Goal: Check status

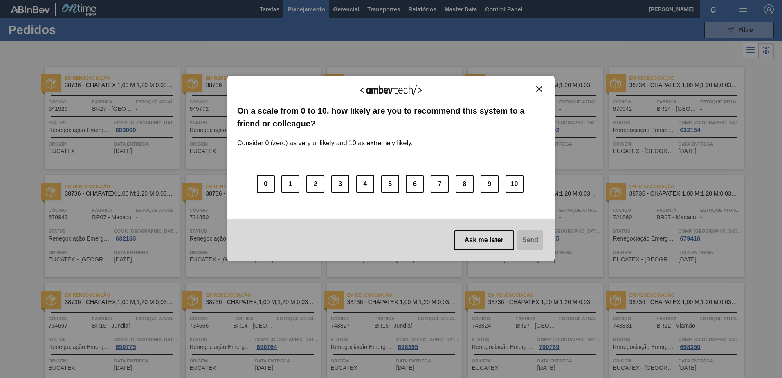
click at [545, 87] on button "Close" at bounding box center [539, 89] width 11 height 7
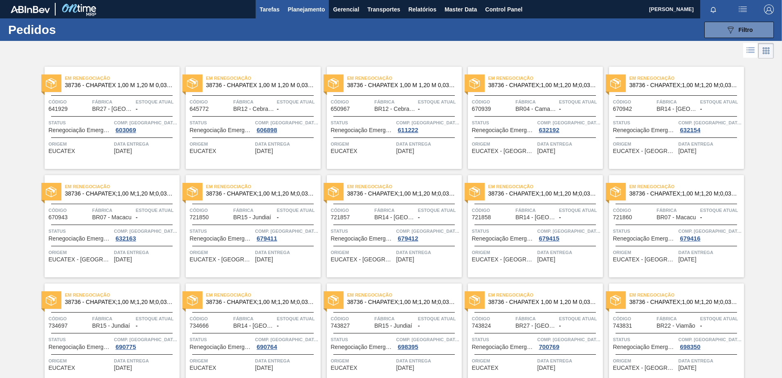
click at [266, 7] on span "Tarefas" at bounding box center [270, 10] width 20 height 10
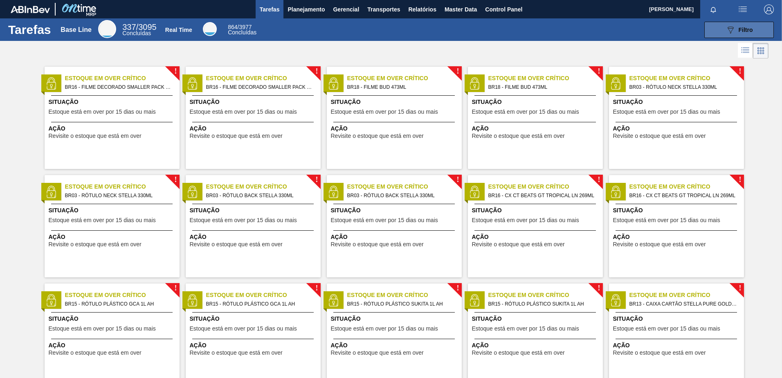
click at [734, 22] on div "Tarefas Base Line 337 / 3095 Concluídas Real Time 864 / 3977 Concluídas 089F7B8…" at bounding box center [391, 29] width 782 height 23
click at [736, 28] on div "089F7B8B-B2A5-4AFE-B5C0-19BA573D28AC Filtro" at bounding box center [739, 30] width 27 height 10
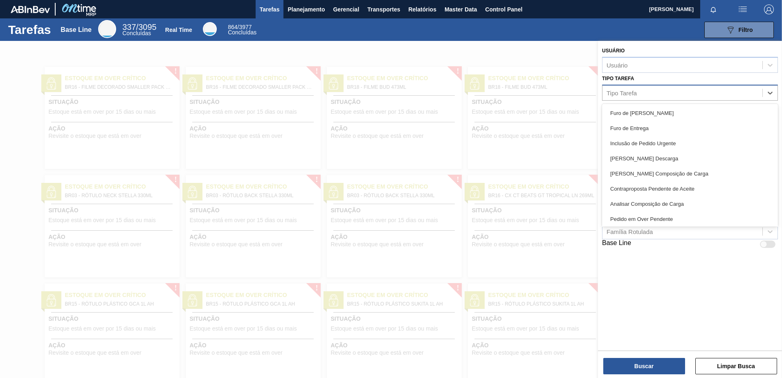
click at [625, 95] on div "Tipo Tarefa" at bounding box center [622, 92] width 30 height 7
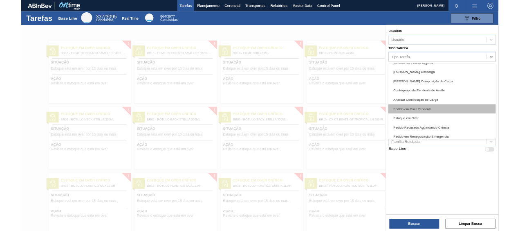
scroll to position [82, 0]
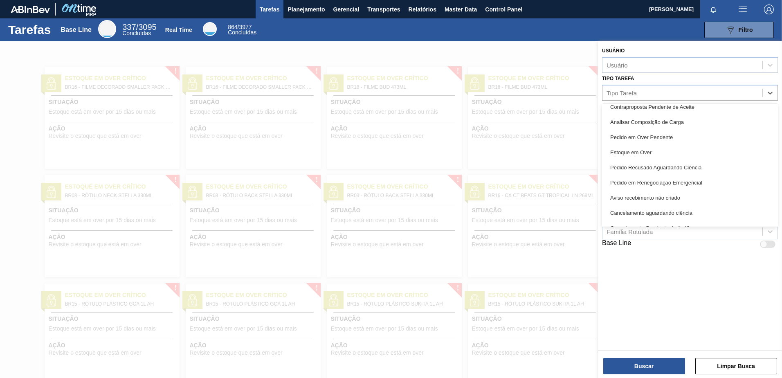
click at [669, 183] on div "Pedido em Renegociação Emergencial" at bounding box center [690, 182] width 176 height 15
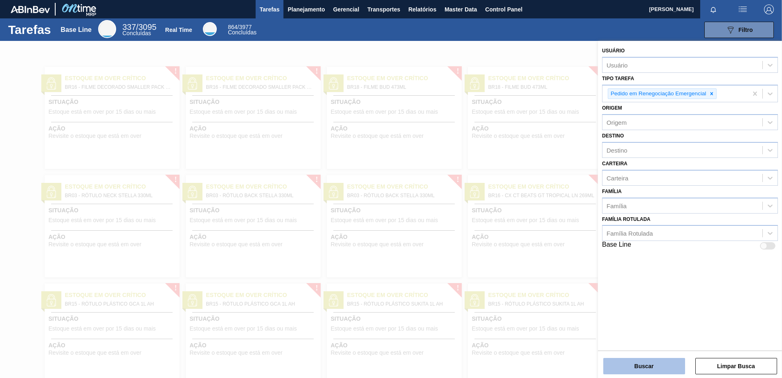
click at [646, 365] on button "Buscar" at bounding box center [644, 366] width 82 height 16
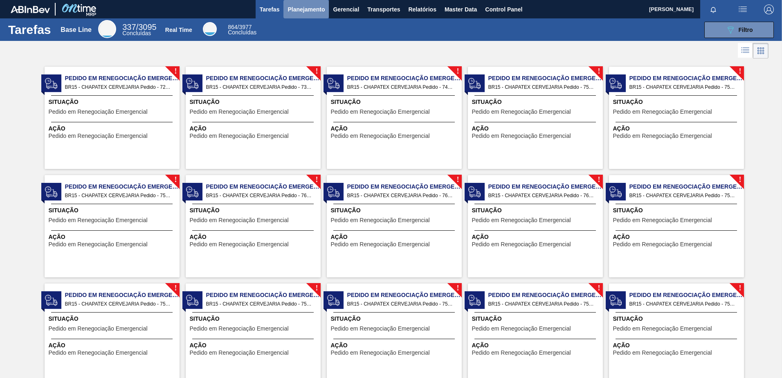
click at [306, 13] on span "Planejamento" at bounding box center [306, 10] width 37 height 10
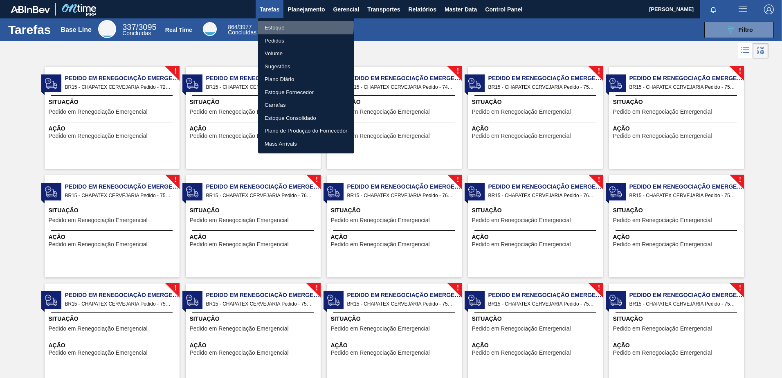
click at [280, 25] on li "Estoque" at bounding box center [306, 27] width 96 height 13
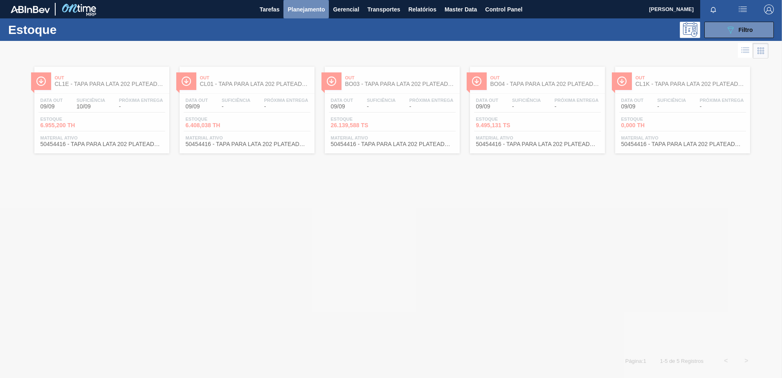
click at [315, 11] on span "Planejamento" at bounding box center [306, 10] width 37 height 10
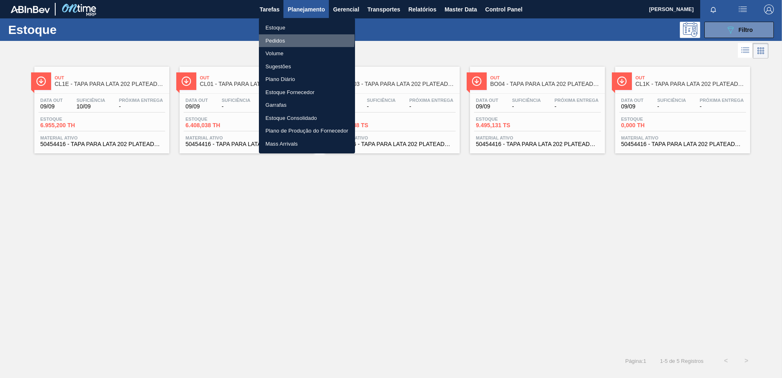
click at [287, 38] on li "Pedidos" at bounding box center [307, 40] width 96 height 13
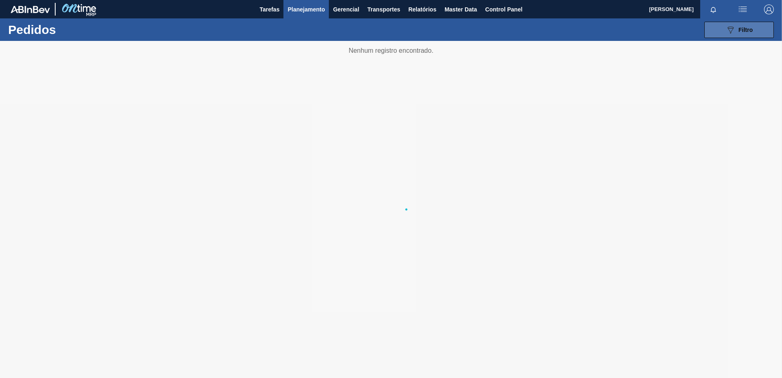
click at [733, 28] on icon at bounding box center [731, 30] width 6 height 7
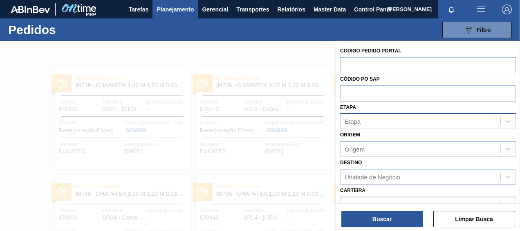
click at [355, 119] on div "Etapa" at bounding box center [353, 121] width 16 height 7
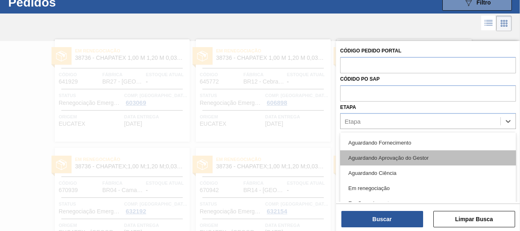
scroll to position [135, 0]
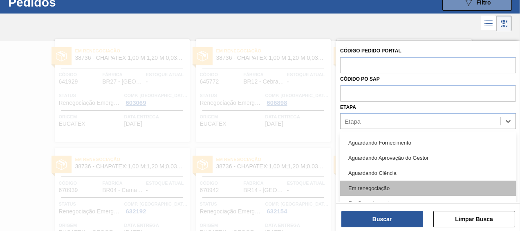
click at [368, 189] on div "Em renegociação" at bounding box center [428, 187] width 176 height 15
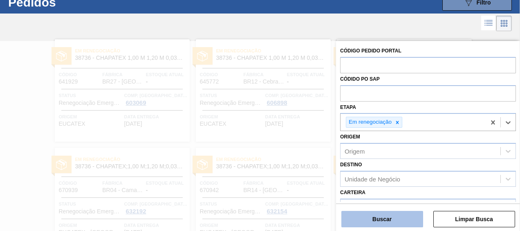
click at [363, 212] on button "Buscar" at bounding box center [383, 219] width 82 height 16
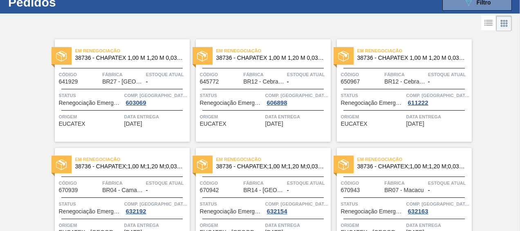
click at [488, 27] on icon at bounding box center [489, 23] width 10 height 10
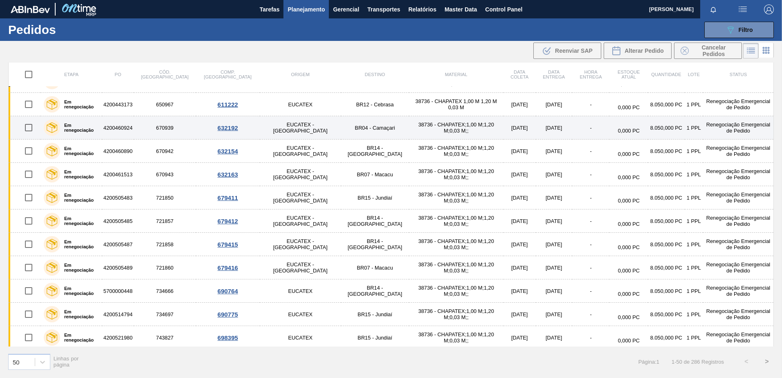
scroll to position [0, 0]
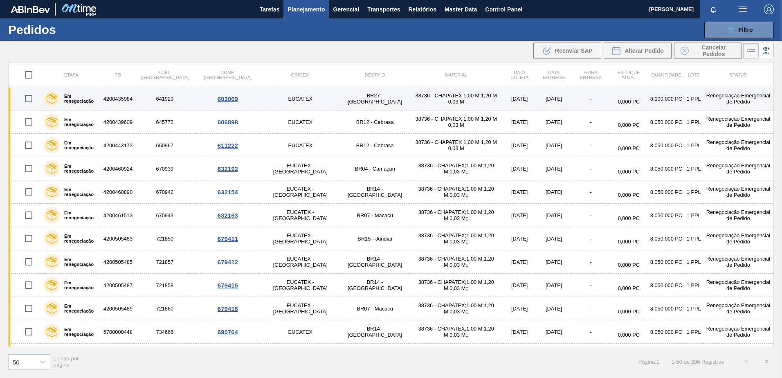
click at [409, 104] on td "38736 - CHAPATEX 1,00 M 1,20 M 0,03 M" at bounding box center [456, 98] width 95 height 23
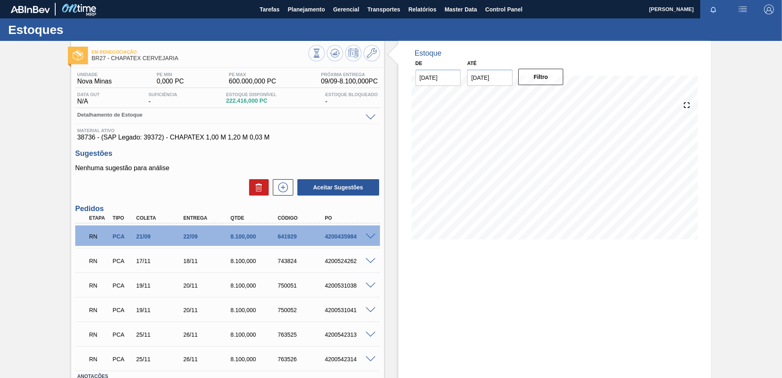
click at [373, 236] on span at bounding box center [371, 237] width 10 height 6
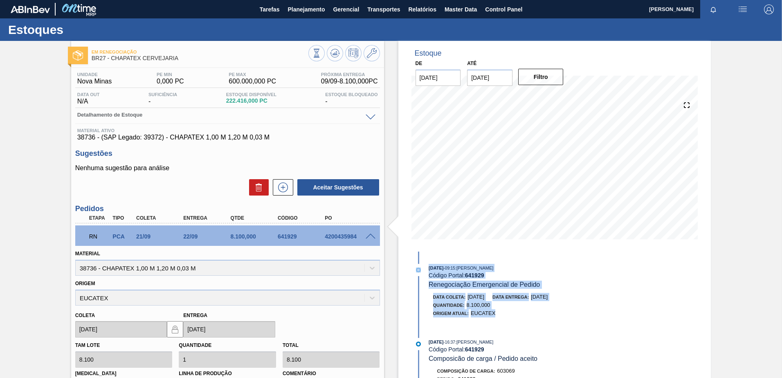
drag, startPoint x: 508, startPoint y: 320, endPoint x: 407, endPoint y: 270, distance: 113.1
click at [407, 270] on div "Estoque De [DATE] Até [DATE] Filtro [DATE] 09:15 : [PERSON_NAME] Código Portal:…" at bounding box center [554, 338] width 313 height 595
click at [505, 307] on div "Quantidade : 8.100,000" at bounding box center [530, 305] width 194 height 8
drag, startPoint x: 503, startPoint y: 313, endPoint x: 426, endPoint y: 266, distance: 90.2
click at [426, 266] on div "[DATE] 09:15 : [PERSON_NAME] Código Portal: 641929 Renegociação Emergencial de …" at bounding box center [518, 295] width 211 height 62
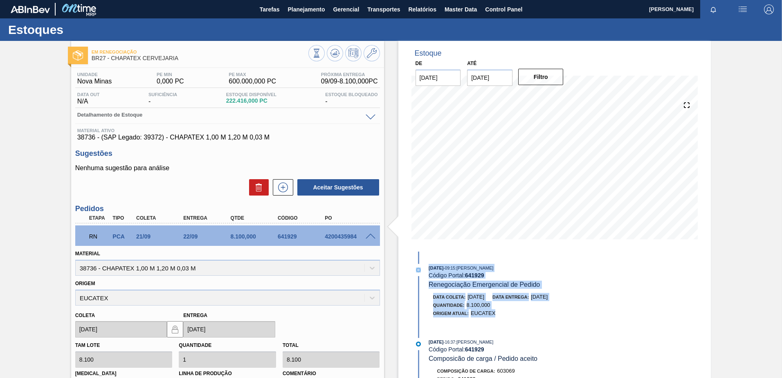
drag, startPoint x: 426, startPoint y: 266, endPoint x: 499, endPoint y: 279, distance: 74.4
click at [499, 279] on div "[DATE] 09:15 : [PERSON_NAME] Código Portal: 641929 Renegociação Emergencial de …" at bounding box center [526, 276] width 194 height 25
drag, startPoint x: 503, startPoint y: 314, endPoint x: 428, endPoint y: 277, distance: 84.2
click at [428, 277] on div "[DATE] 09:15 : [PERSON_NAME] Código Portal: 641929 Renegociação Emergencial de …" at bounding box center [518, 295] width 211 height 62
drag, startPoint x: 428, startPoint y: 277, endPoint x: 503, endPoint y: 316, distance: 84.5
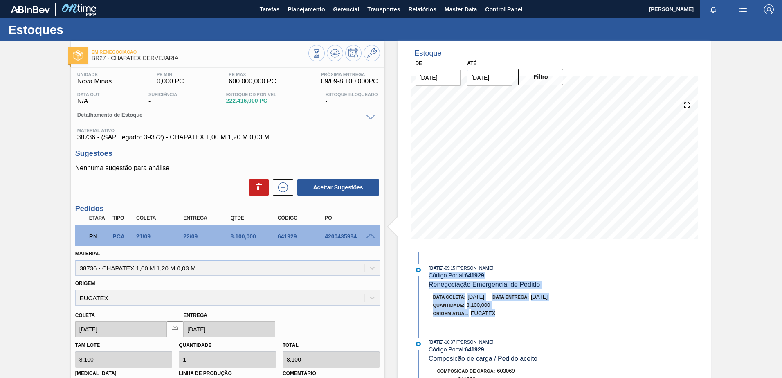
click at [503, 316] on div "Origem Atual: EUCATEX" at bounding box center [530, 313] width 194 height 8
click at [509, 317] on div "Origem Atual: EUCATEX" at bounding box center [530, 313] width 194 height 8
drag, startPoint x: 506, startPoint y: 316, endPoint x: 425, endPoint y: 268, distance: 93.9
click at [425, 268] on div "[DATE] 09:15 : [PERSON_NAME] Código Portal: 641929 Renegociação Emergencial de …" at bounding box center [518, 295] width 211 height 62
